Goal: Task Accomplishment & Management: Use online tool/utility

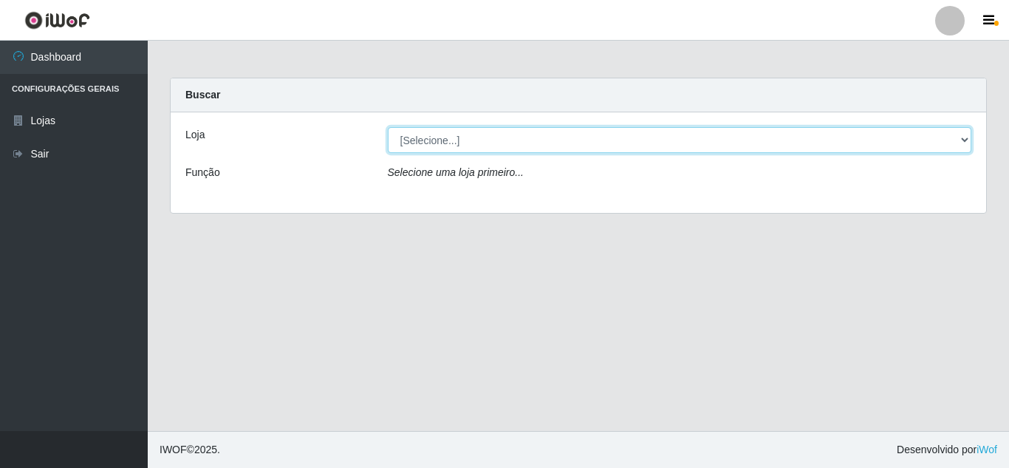
click at [963, 134] on select "[Selecione...] Rede Compras Supermercados - LOJA 5" at bounding box center [680, 140] width 584 height 26
select select "397"
click at [388, 127] on select "[Selecione...] Rede Compras Supermercados - LOJA 5" at bounding box center [680, 140] width 584 height 26
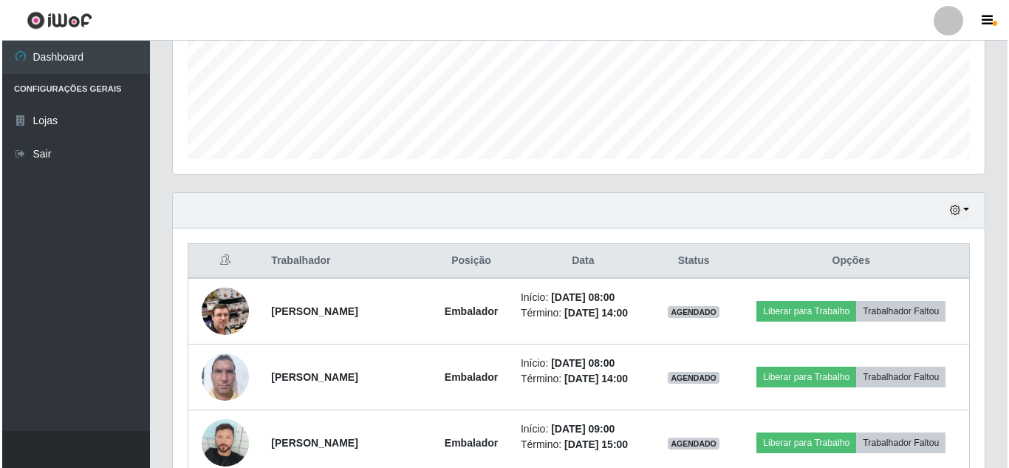
scroll to position [443, 0]
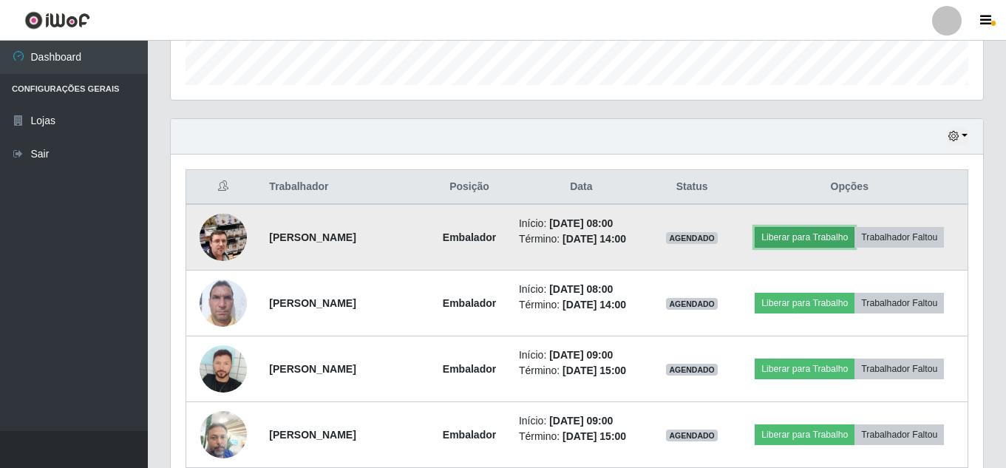
click at [819, 233] on button "Liberar para Trabalho" at bounding box center [804, 237] width 100 height 21
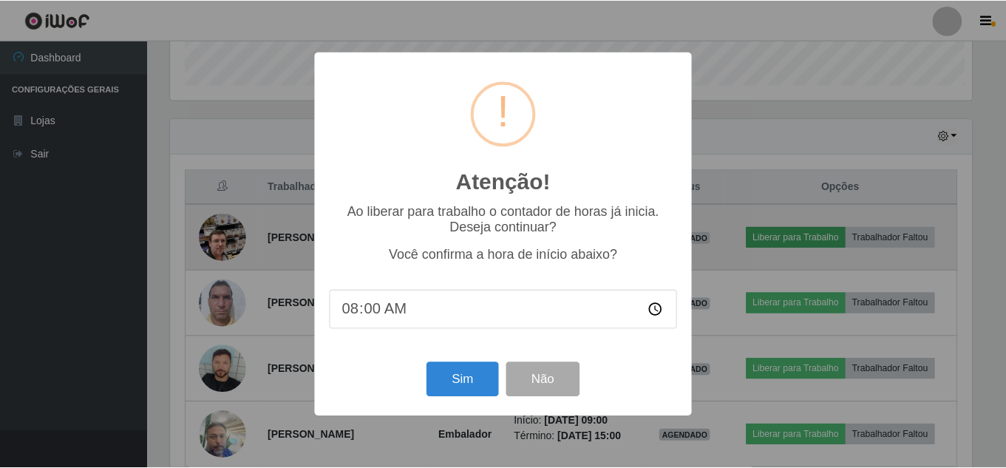
scroll to position [307, 805]
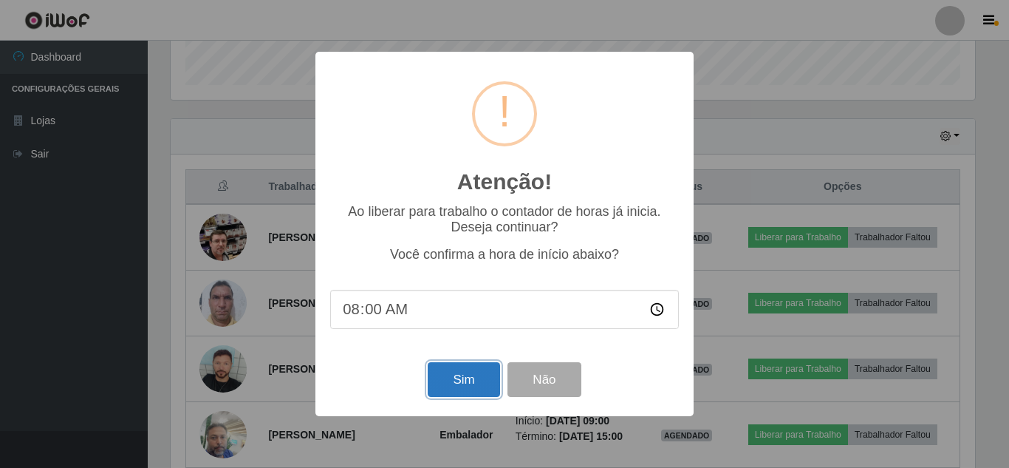
click at [468, 375] on button "Sim" at bounding box center [464, 379] width 72 height 35
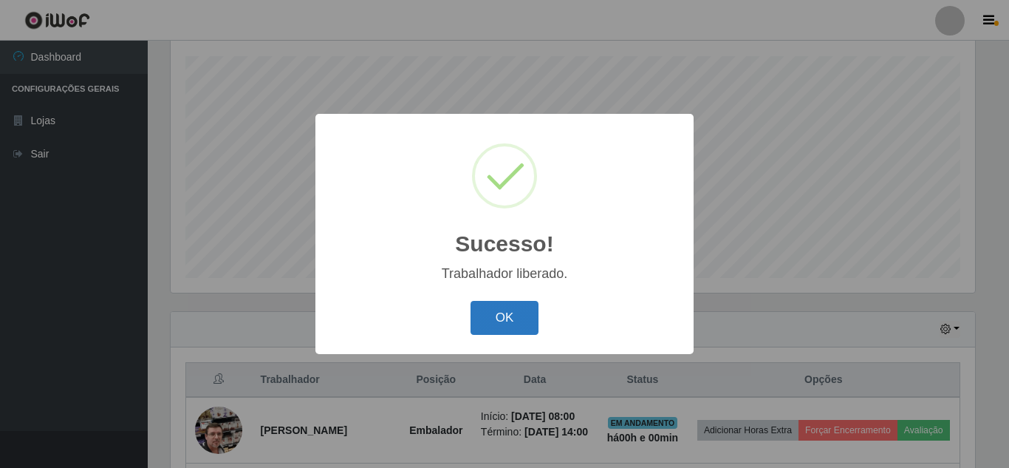
click at [497, 322] on button "OK" at bounding box center [505, 318] width 69 height 35
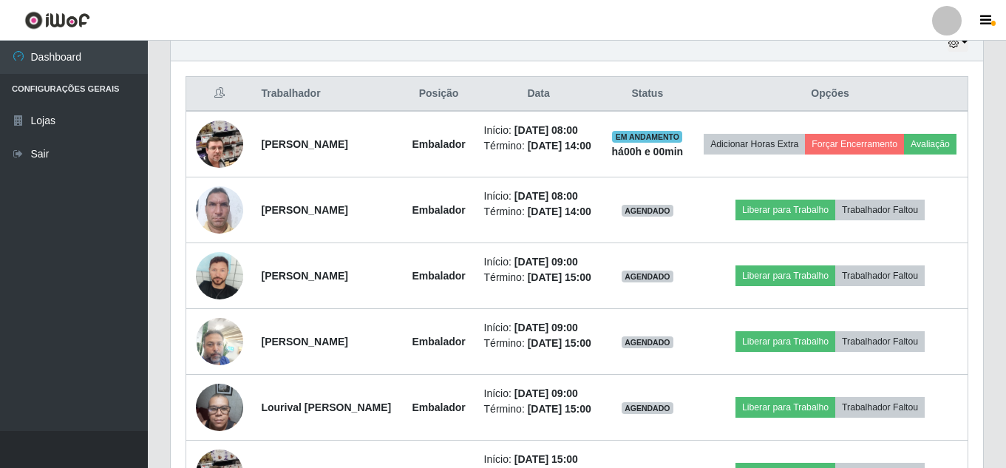
scroll to position [546, 0]
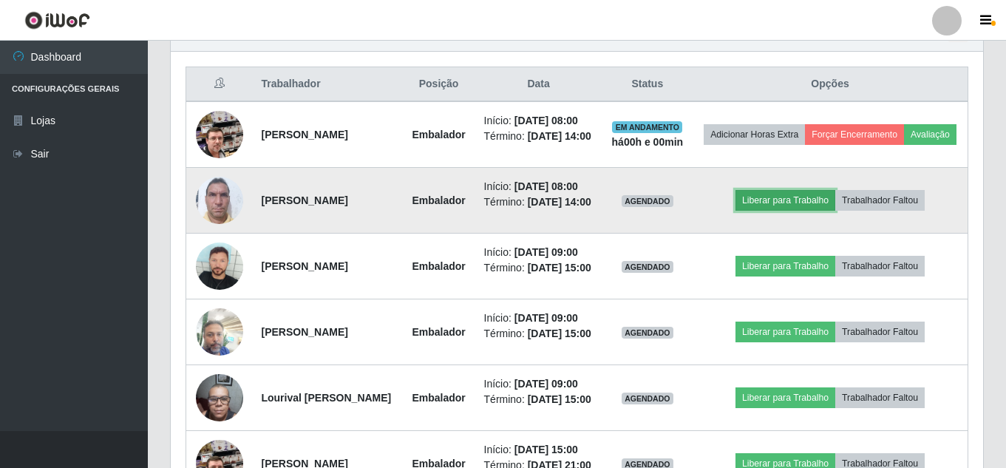
click at [802, 211] on button "Liberar para Trabalho" at bounding box center [785, 200] width 100 height 21
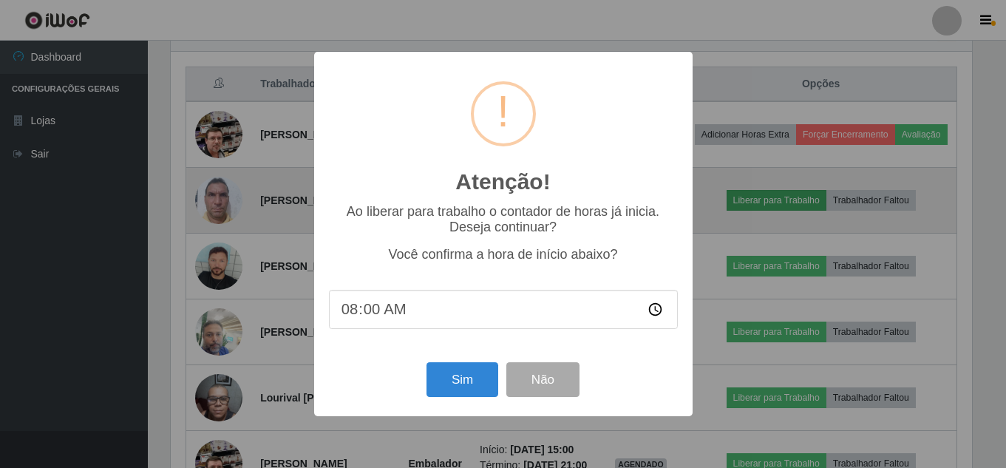
scroll to position [307, 805]
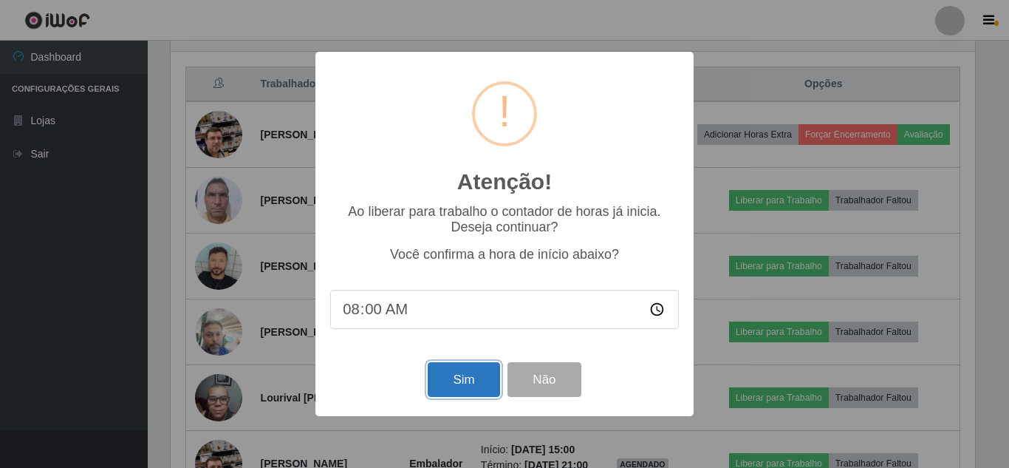
click at [459, 389] on button "Sim" at bounding box center [464, 379] width 72 height 35
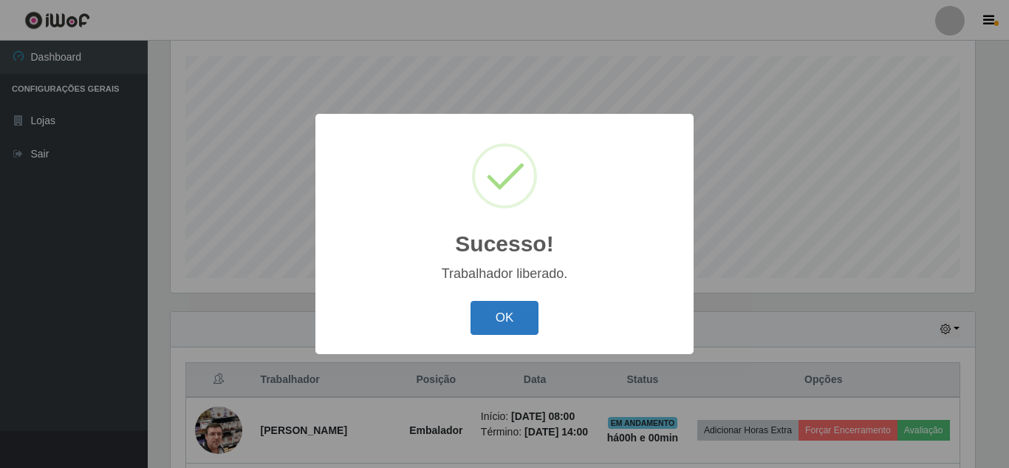
click at [475, 322] on button "OK" at bounding box center [505, 318] width 69 height 35
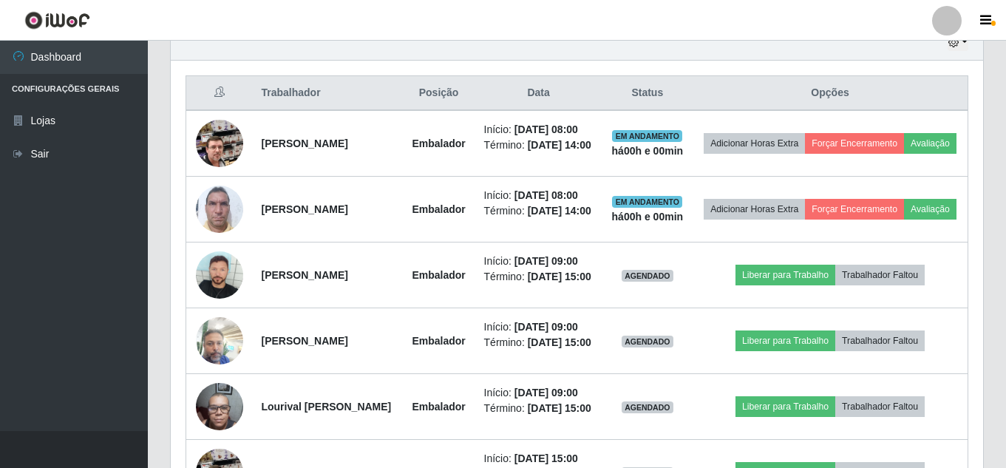
scroll to position [546, 0]
